Goal: Information Seeking & Learning: Learn about a topic

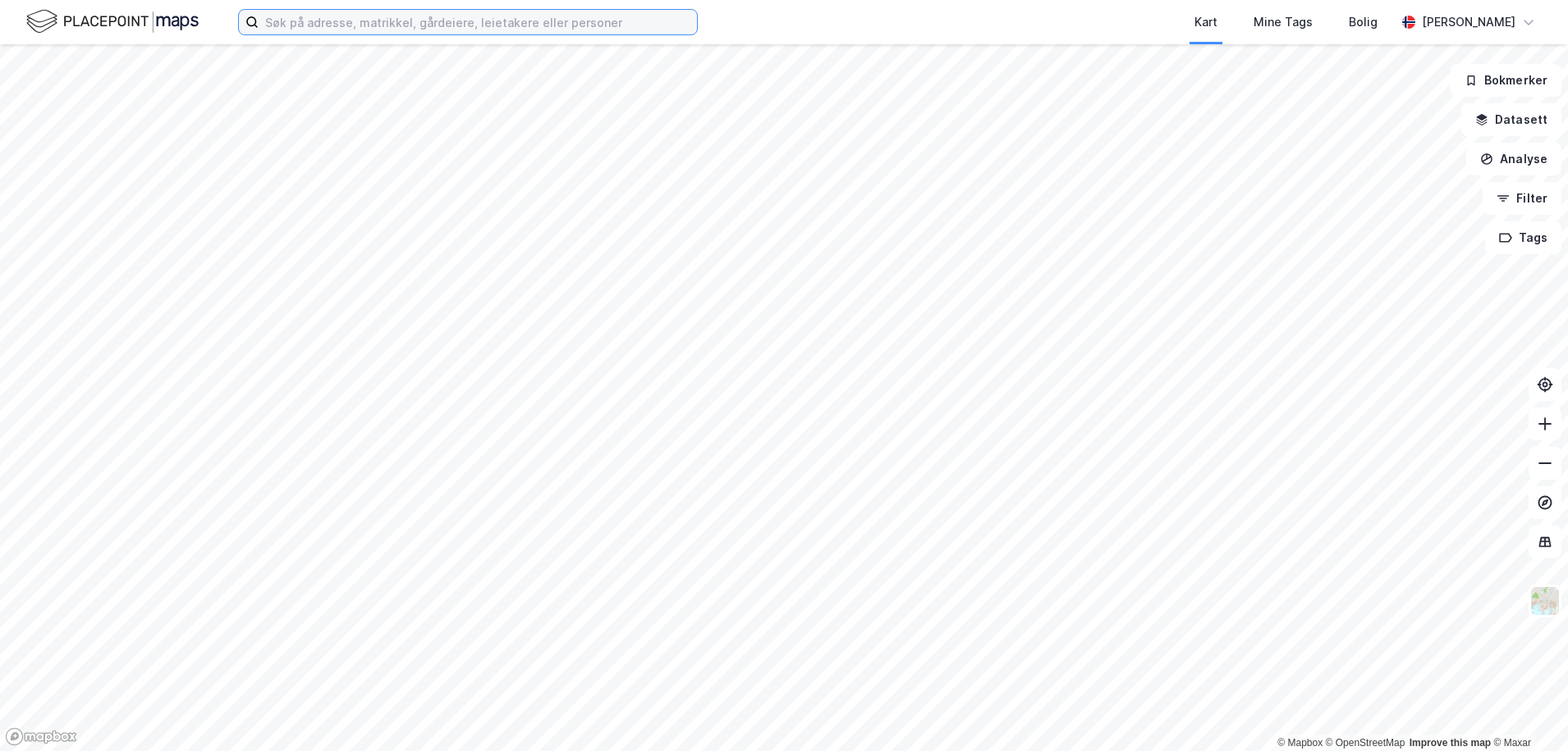
click at [410, 19] on input at bounding box center [478, 23] width 439 height 25
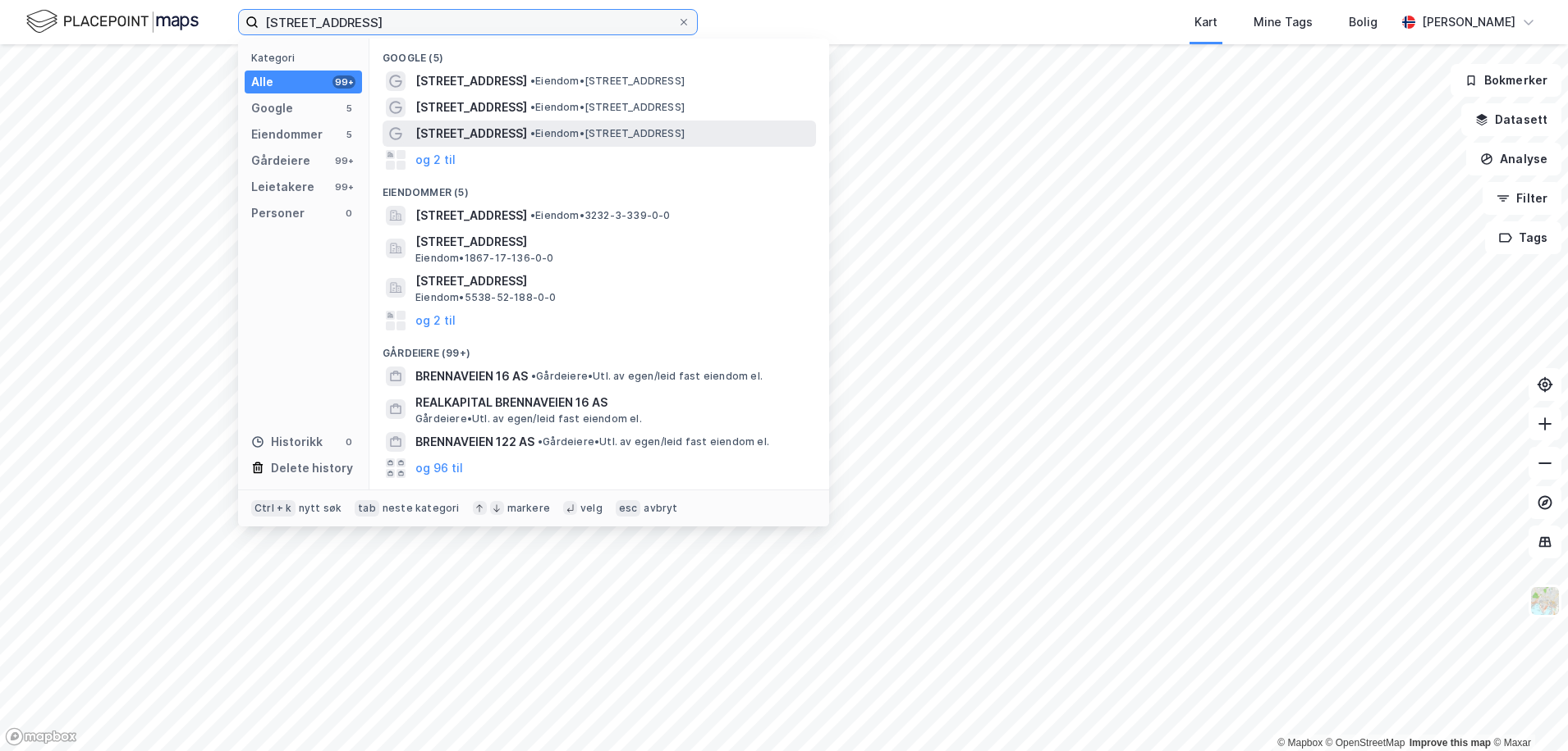
type input "[STREET_ADDRESS]"
click at [439, 124] on span "[STREET_ADDRESS]" at bounding box center [471, 134] width 112 height 20
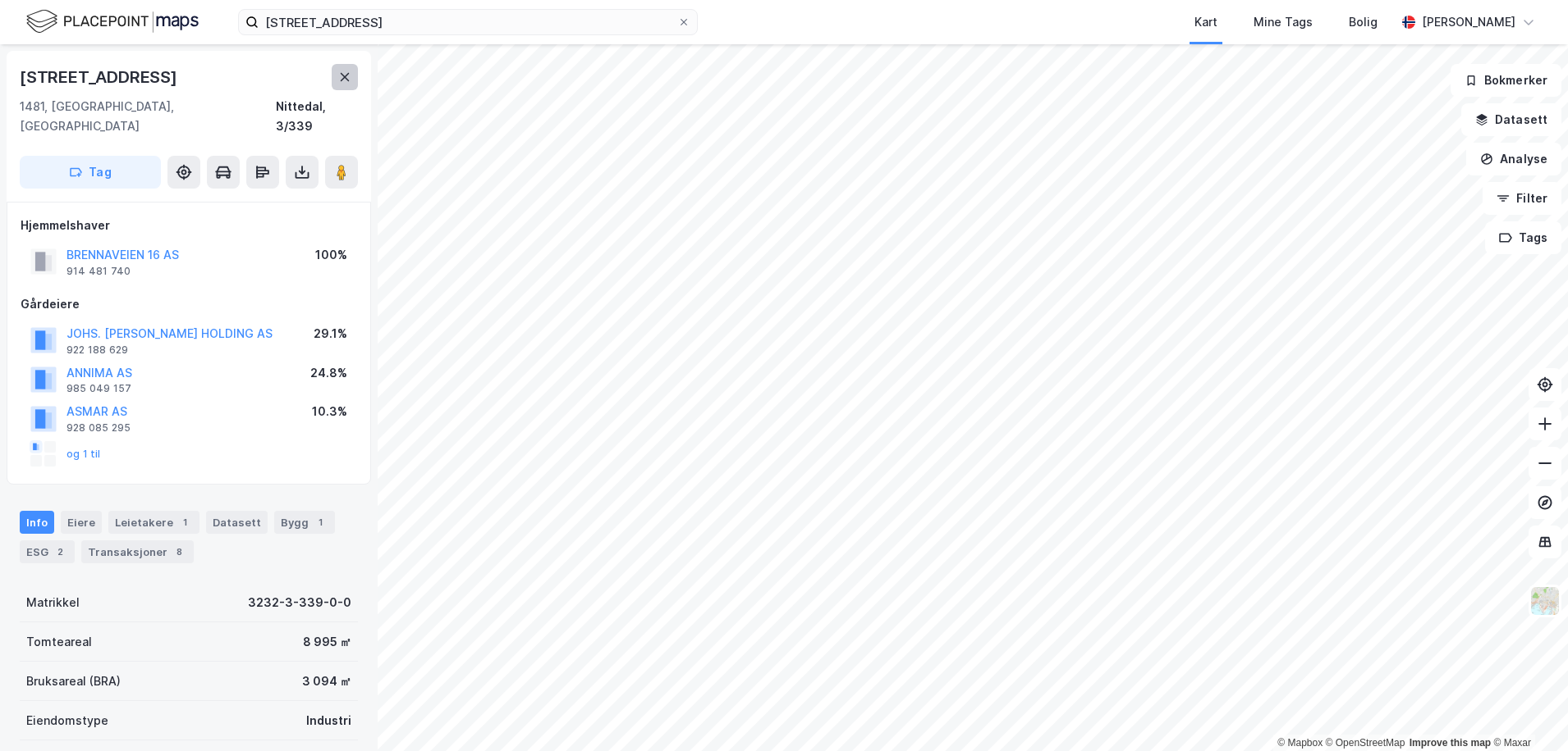
click at [343, 78] on icon at bounding box center [344, 78] width 9 height 8
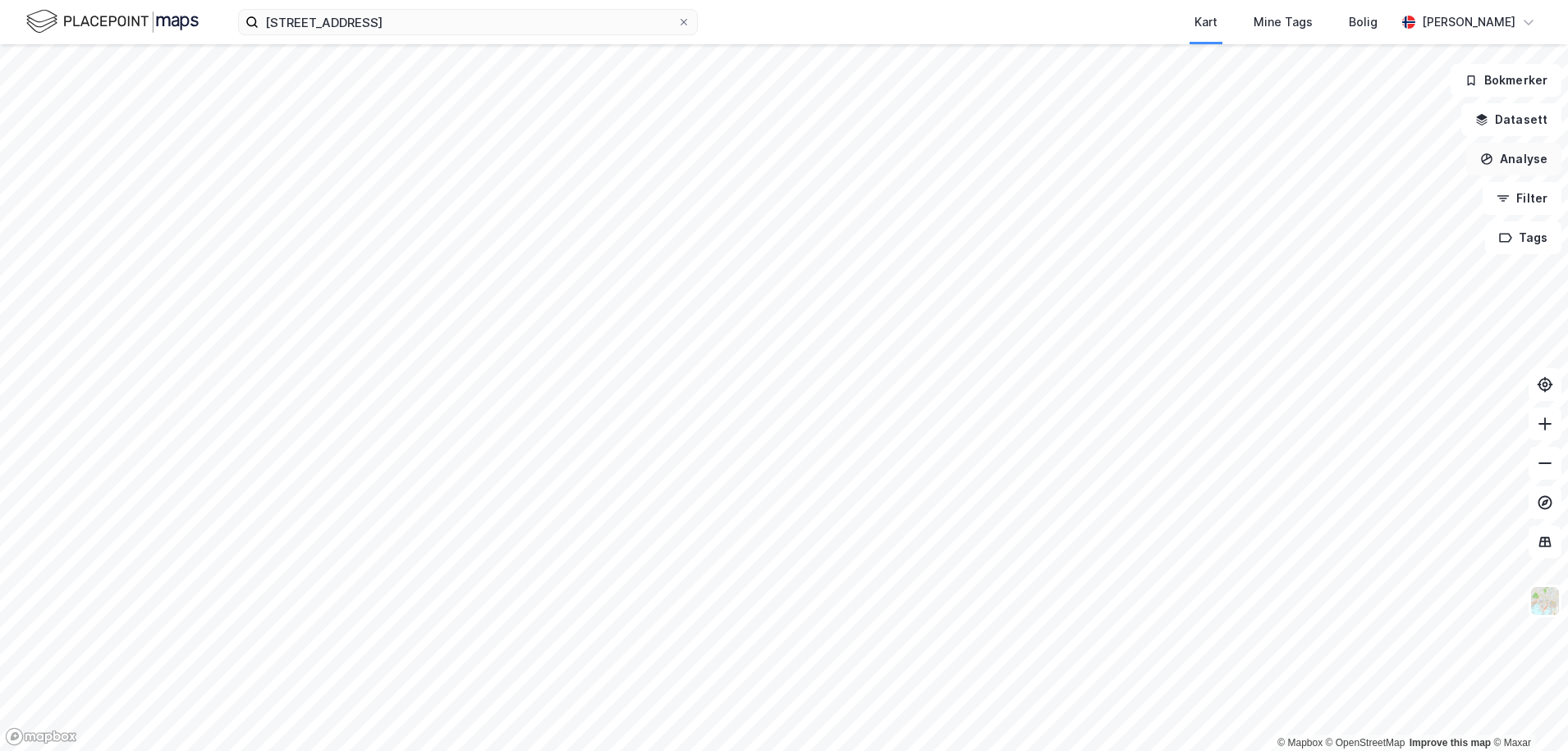
click at [1517, 152] on button "Analyse" at bounding box center [1514, 158] width 95 height 33
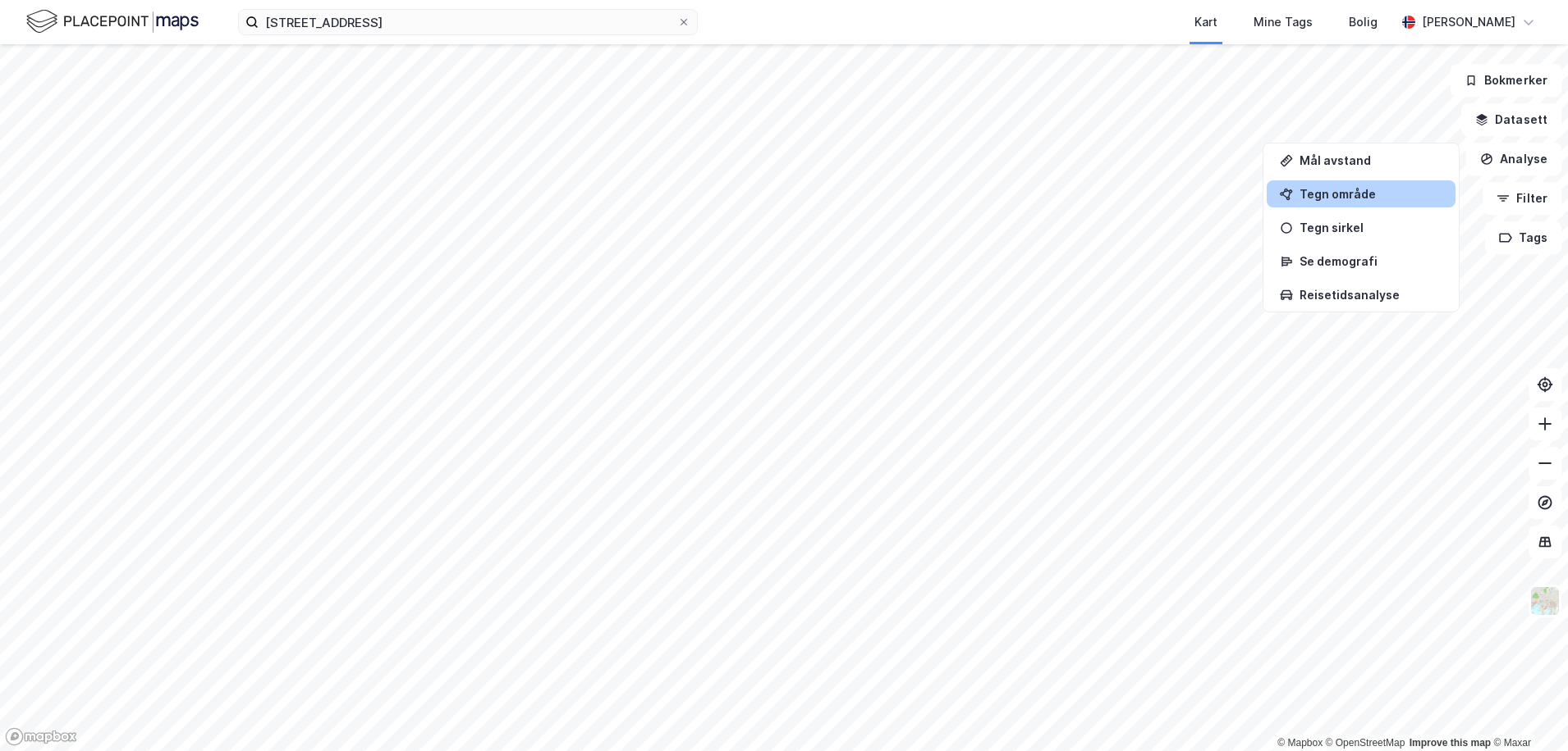
click at [1387, 186] on div "Tegn område" at bounding box center [1360, 193] width 188 height 27
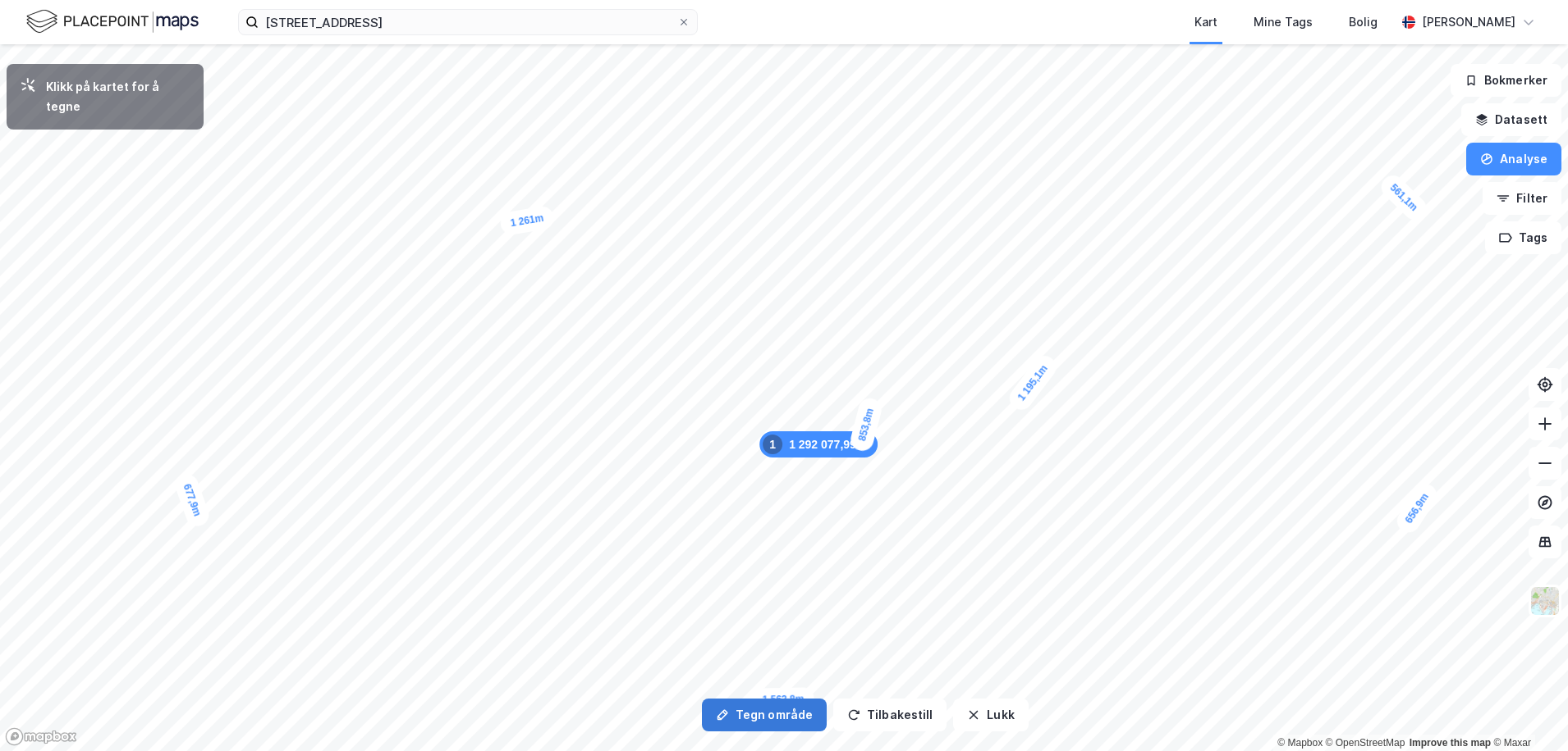
click at [784, 718] on button "Tegn område" at bounding box center [764, 714] width 125 height 33
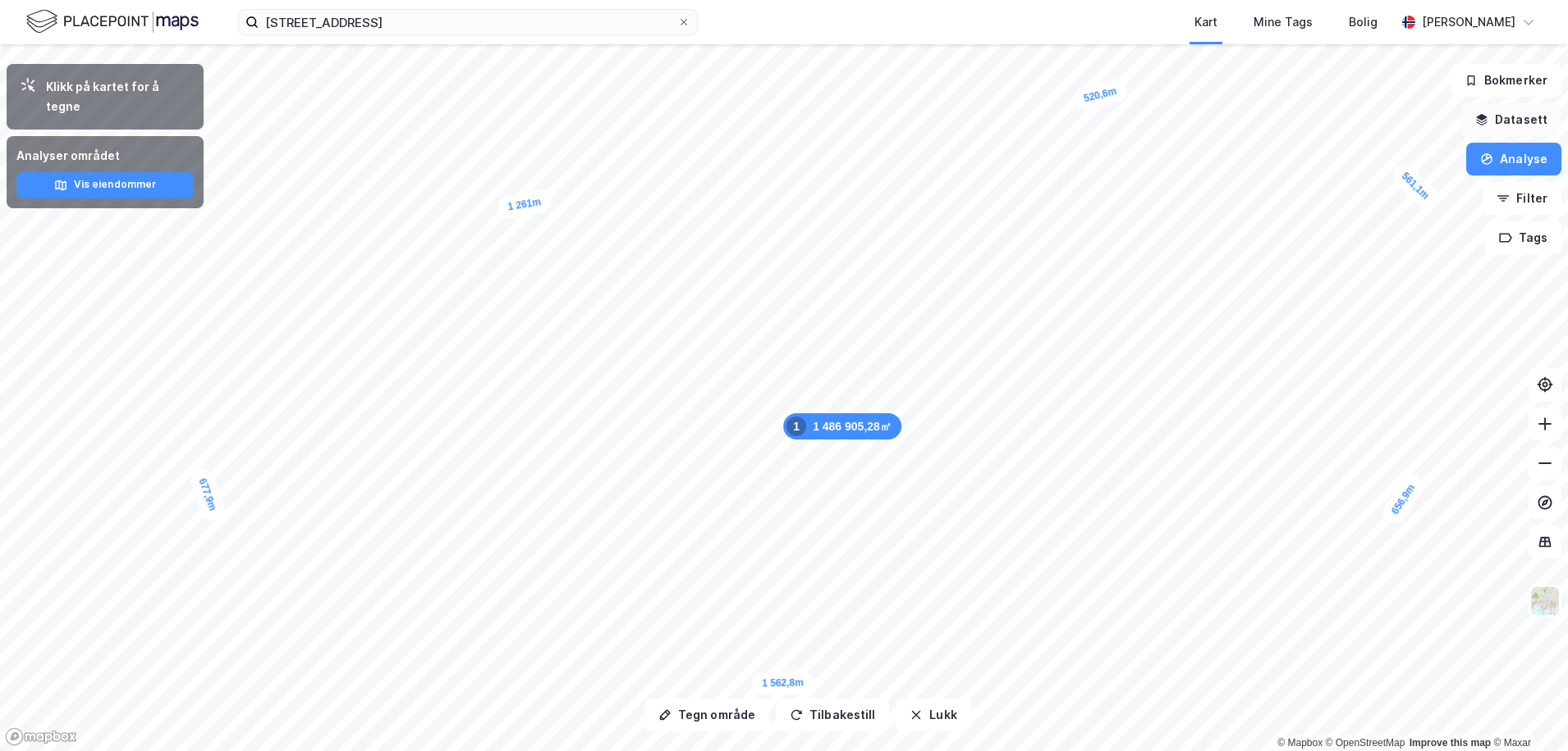
click at [1523, 131] on button "Datasett" at bounding box center [1511, 119] width 100 height 33
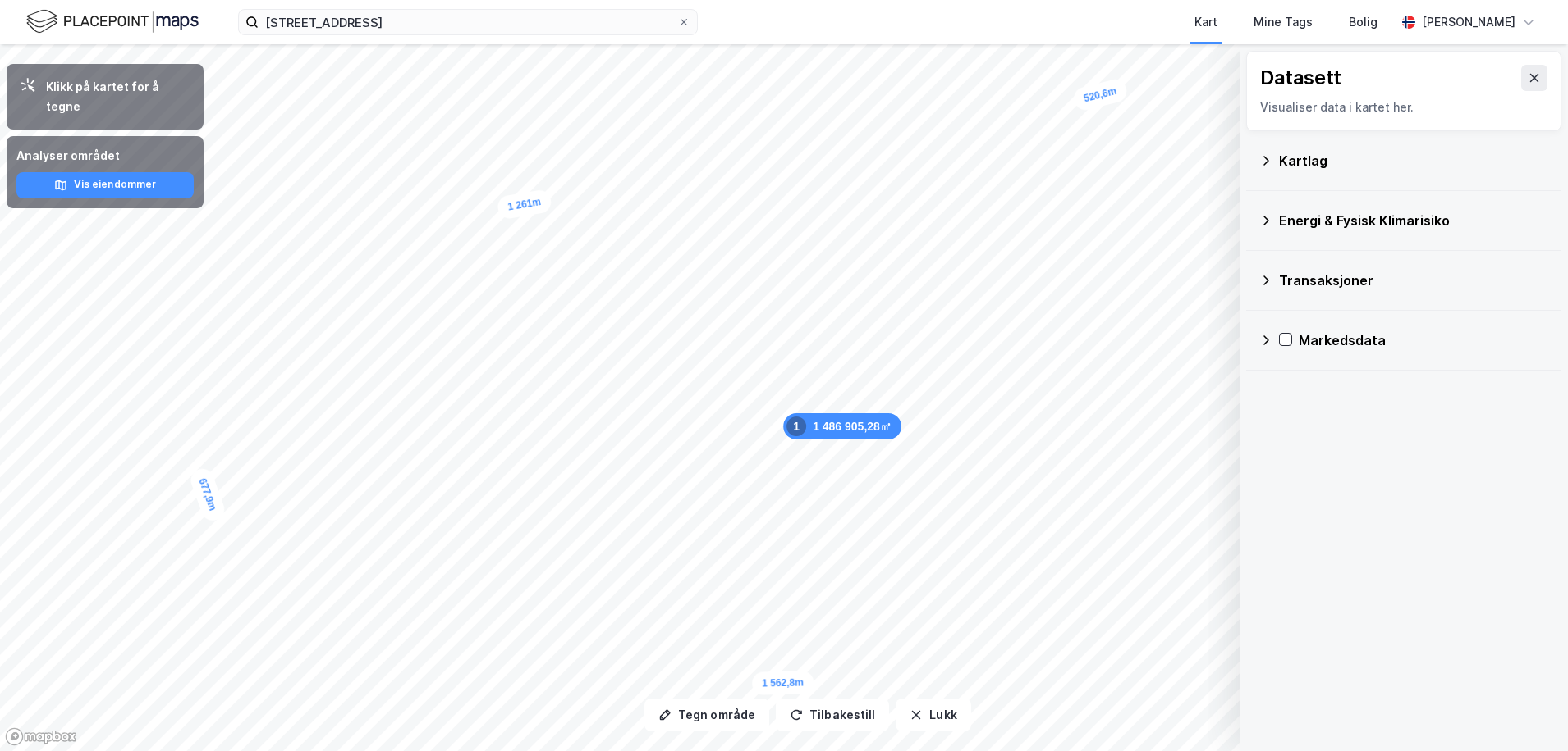
click at [1327, 281] on div "Transaksjoner" at bounding box center [1413, 281] width 269 height 20
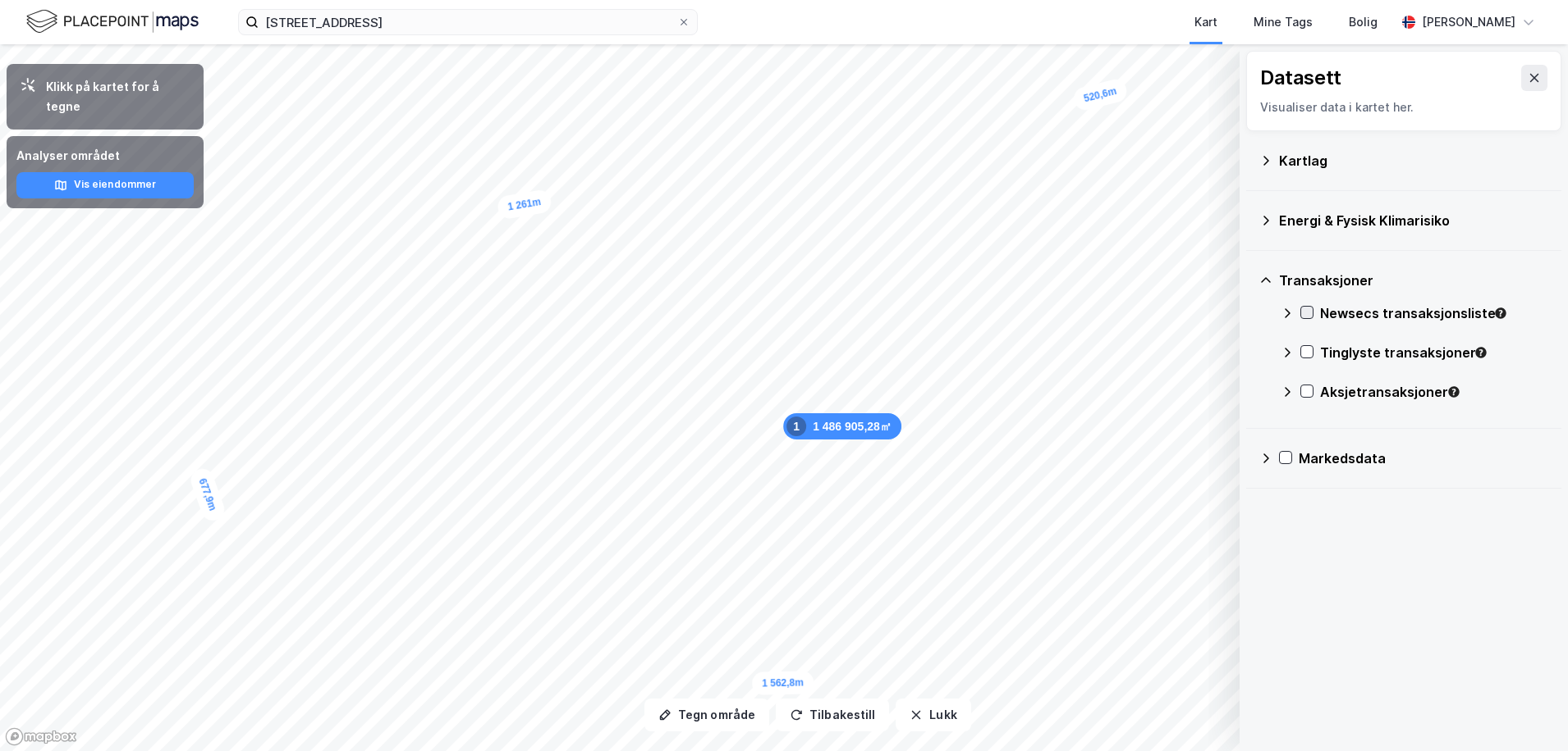
click at [1308, 319] on div at bounding box center [1307, 313] width 13 height 13
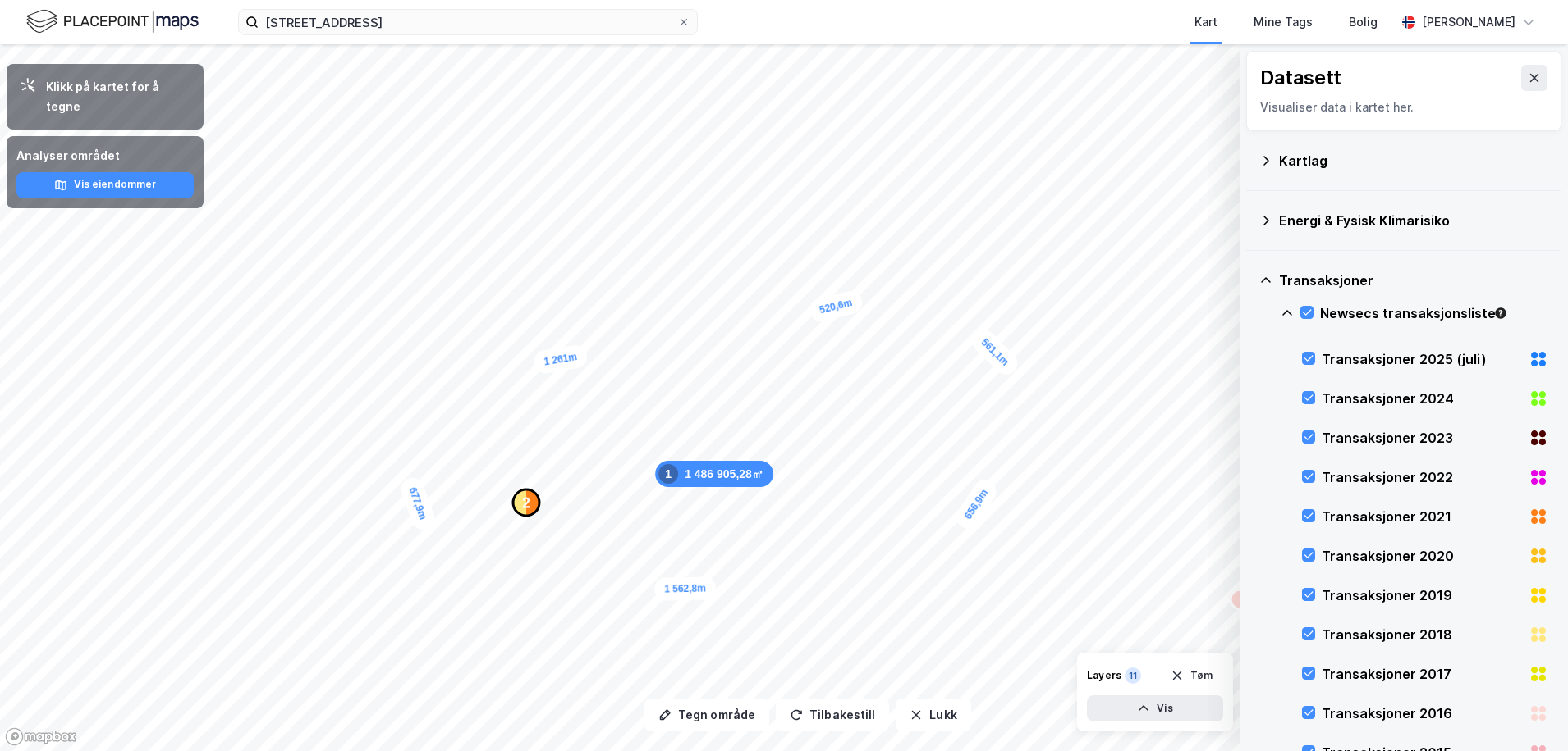
click at [525, 505] on text "2" at bounding box center [526, 503] width 8 height 14
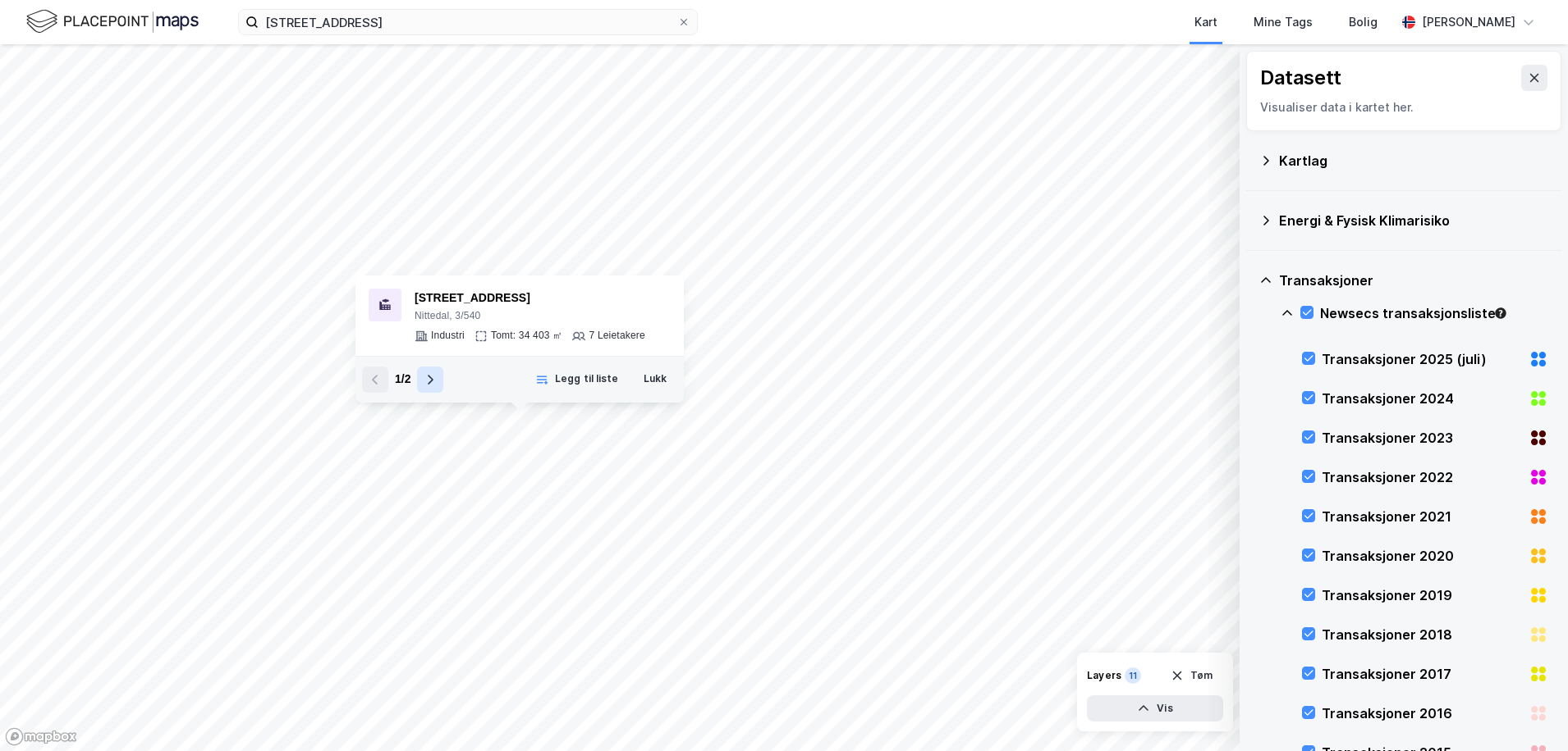
click at [425, 381] on icon at bounding box center [430, 380] width 13 height 13
click at [376, 387] on button at bounding box center [374, 379] width 26 height 26
click at [660, 387] on button "Lukk" at bounding box center [655, 379] width 44 height 26
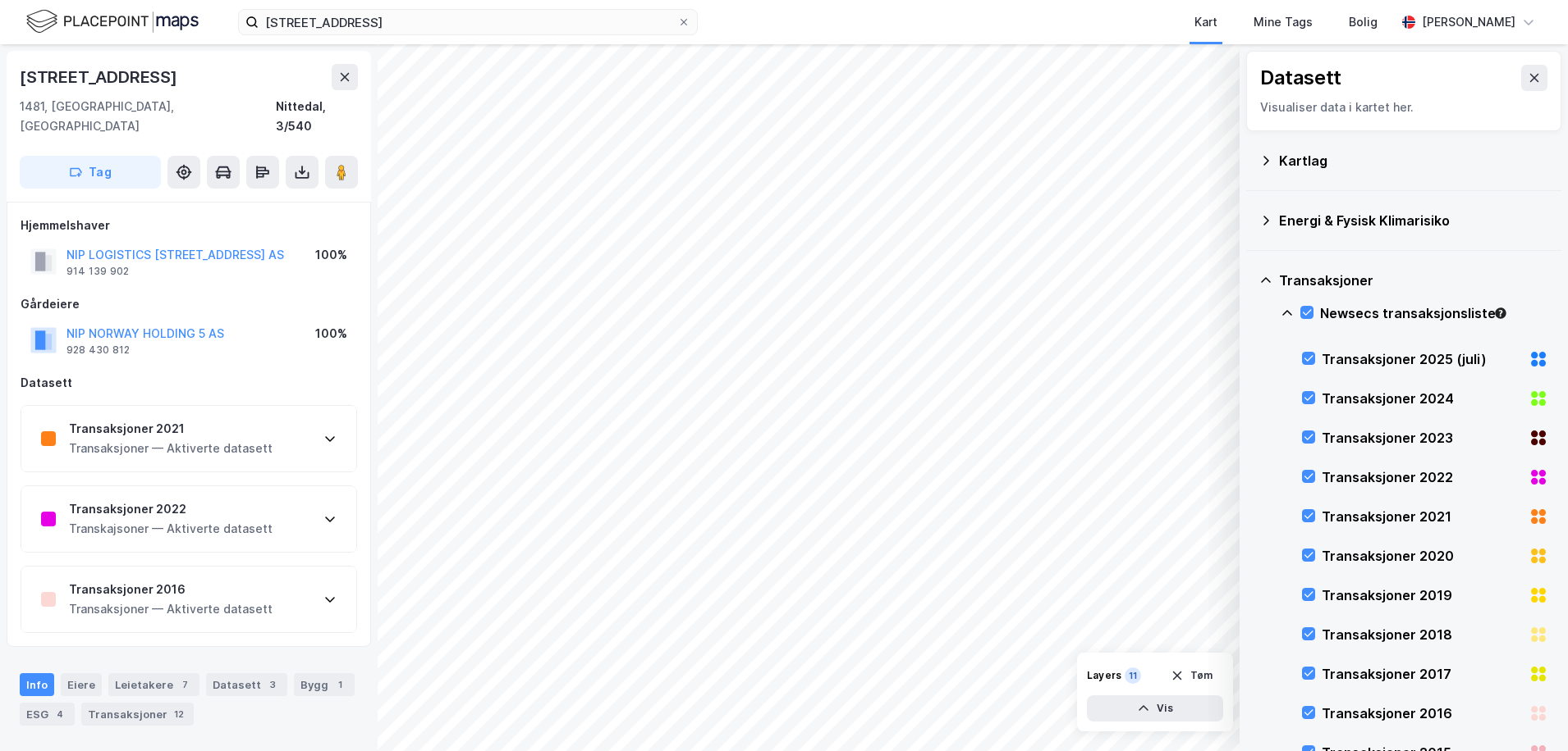
click at [298, 436] on div "Transaksjoner 2021 Transaksjoner — Aktiverte datasett" at bounding box center [189, 438] width 335 height 66
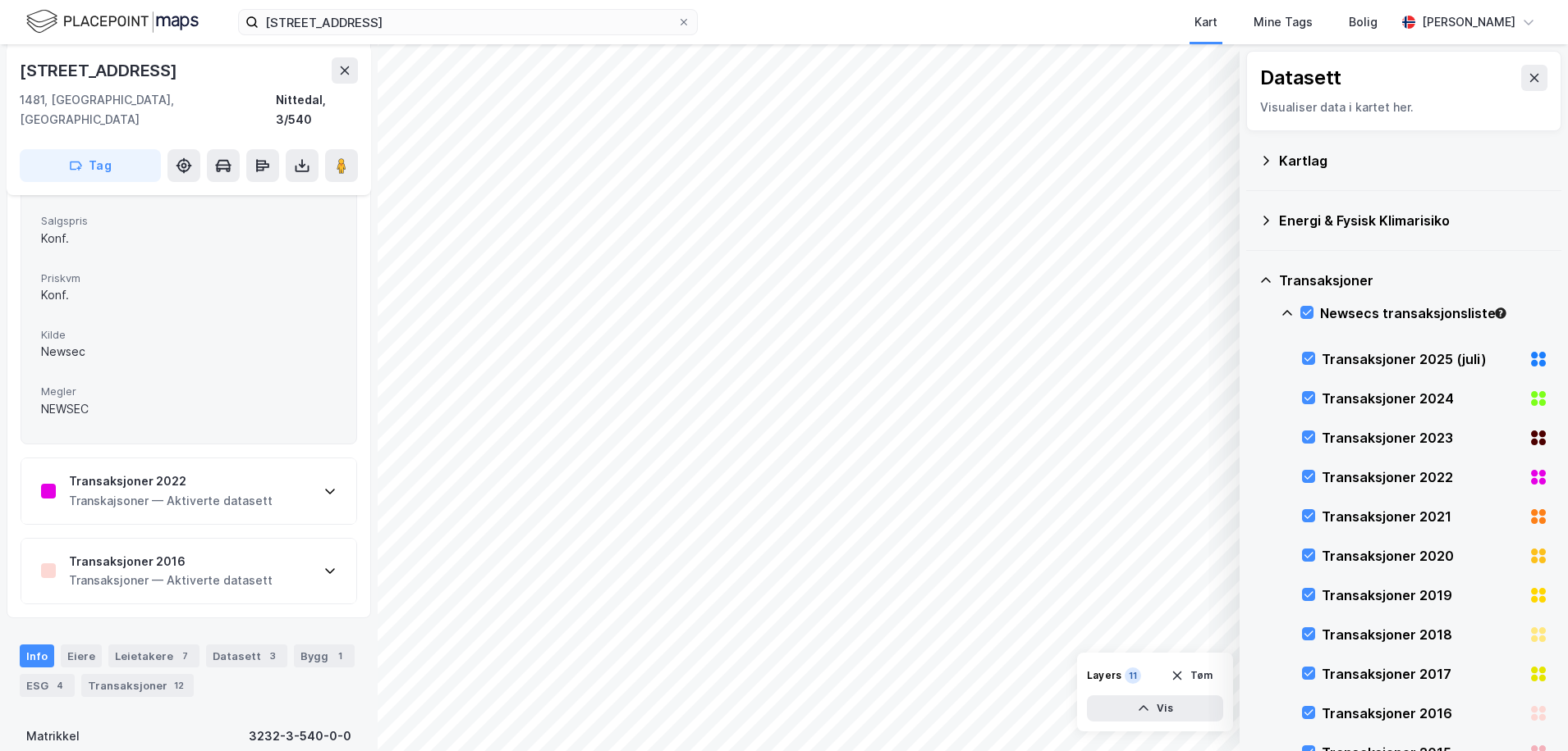
scroll to position [984, 0]
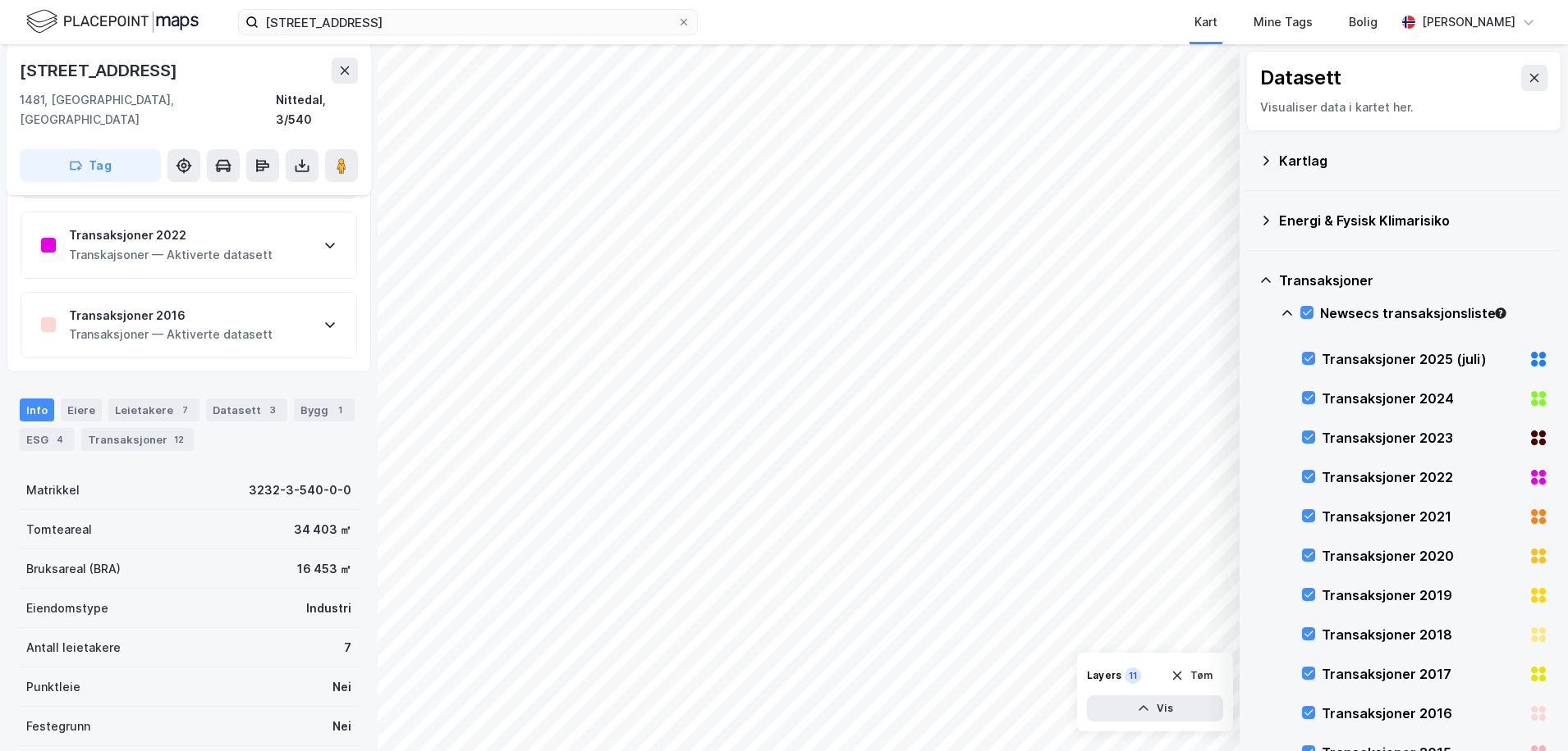
click at [364, 488] on div "© Mapbox © OpenStreetMap Improve this map © Maxar Datasett Visualiser data i ka…" at bounding box center [784, 398] width 1568 height 707
click at [193, 246] on div "Transaksjoner 2022 Transkajsoner — Aktiverte datasett" at bounding box center [189, 245] width 335 height 66
